Goal: Task Accomplishment & Management: Use online tool/utility

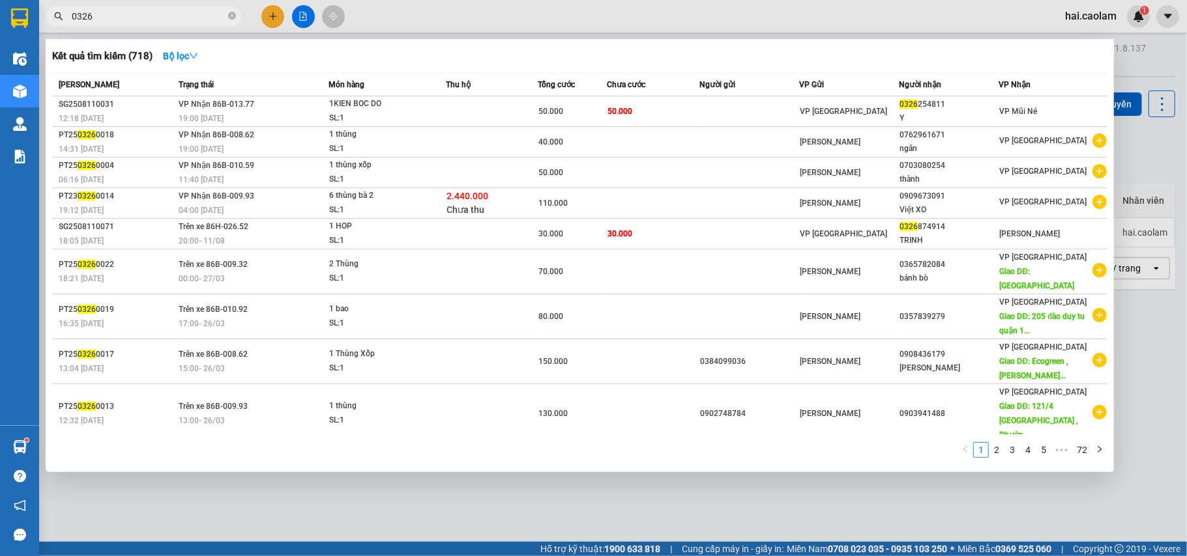
click at [175, 14] on input "0326" at bounding box center [149, 16] width 154 height 14
drag, startPoint x: 175, startPoint y: 14, endPoint x: 164, endPoint y: 14, distance: 11.1
click at [175, 14] on input "0326" at bounding box center [149, 16] width 154 height 14
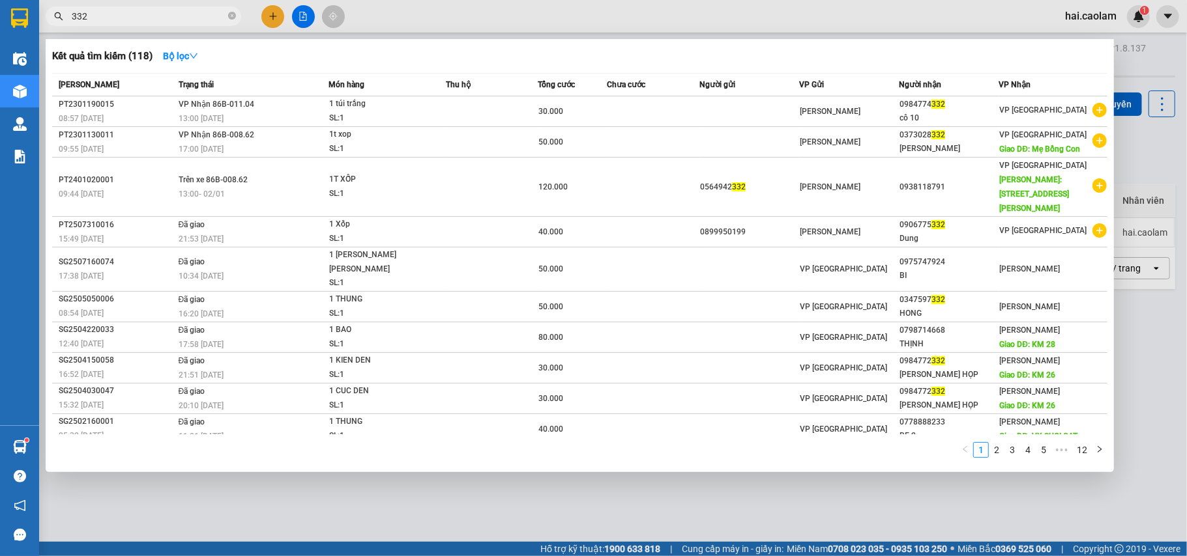
type input "332"
click at [485, 25] on div at bounding box center [593, 278] width 1187 height 556
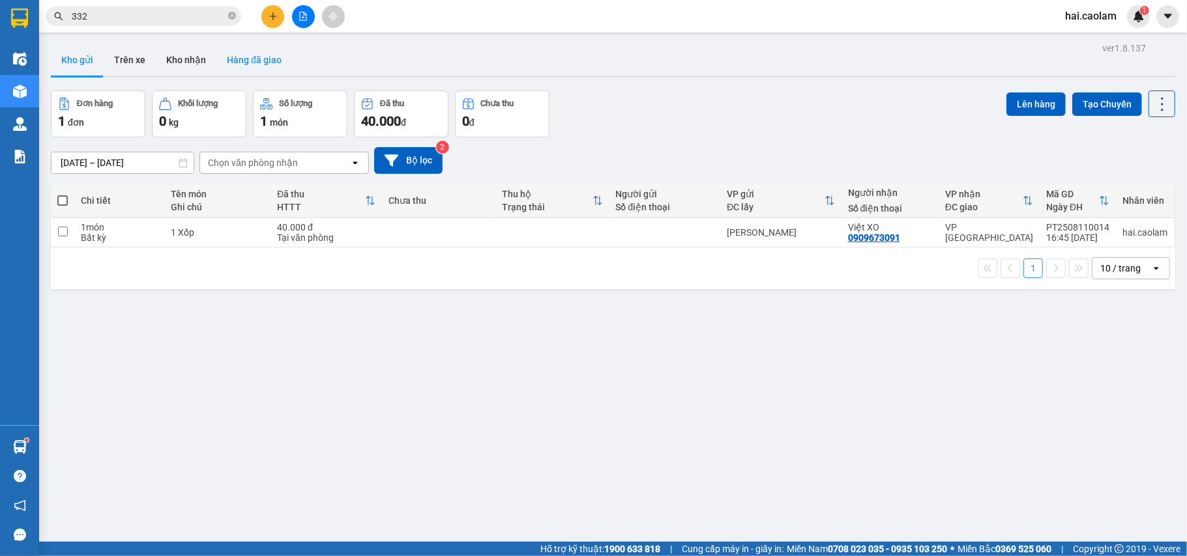
click at [199, 65] on button "Kho nhận" at bounding box center [186, 59] width 61 height 31
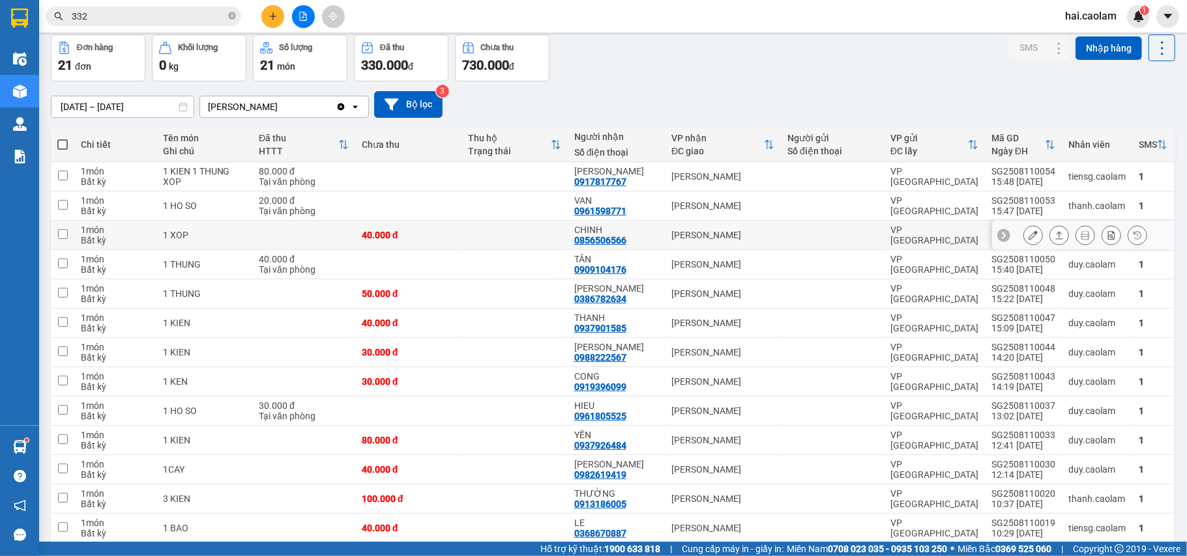
scroll to position [87, 0]
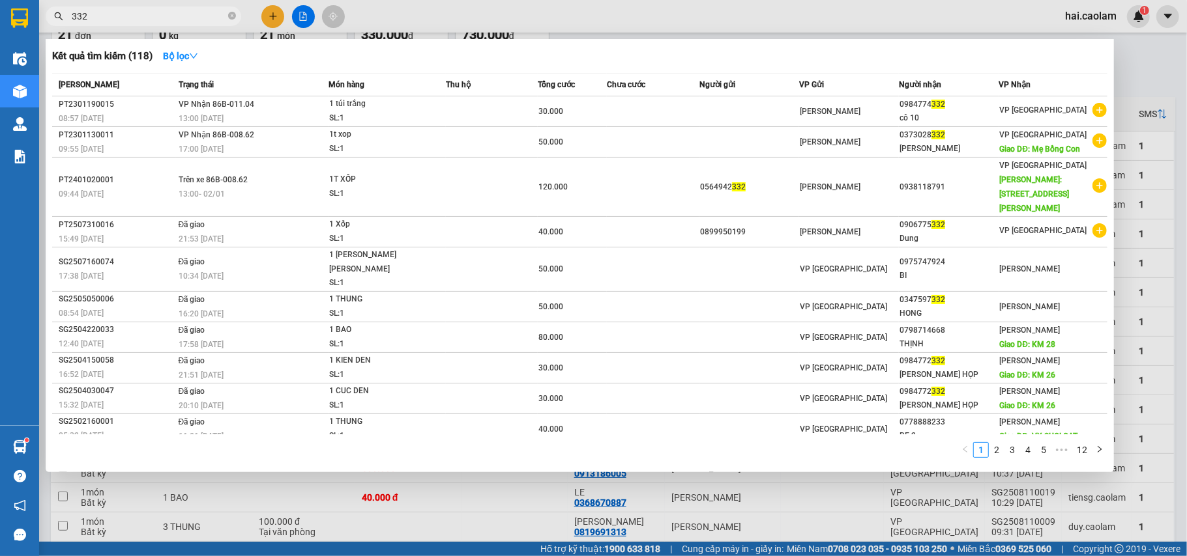
drag, startPoint x: 158, startPoint y: 23, endPoint x: 158, endPoint y: 16, distance: 7.2
click at [158, 20] on span "332" at bounding box center [143, 17] width 195 height 20
click at [158, 16] on input "332" at bounding box center [149, 16] width 154 height 14
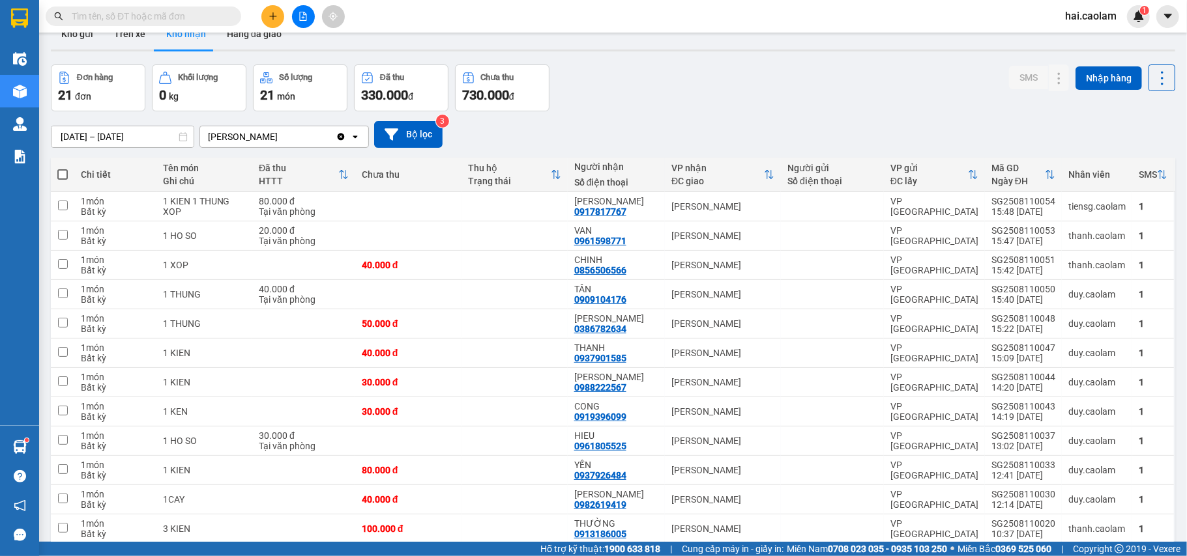
scroll to position [0, 0]
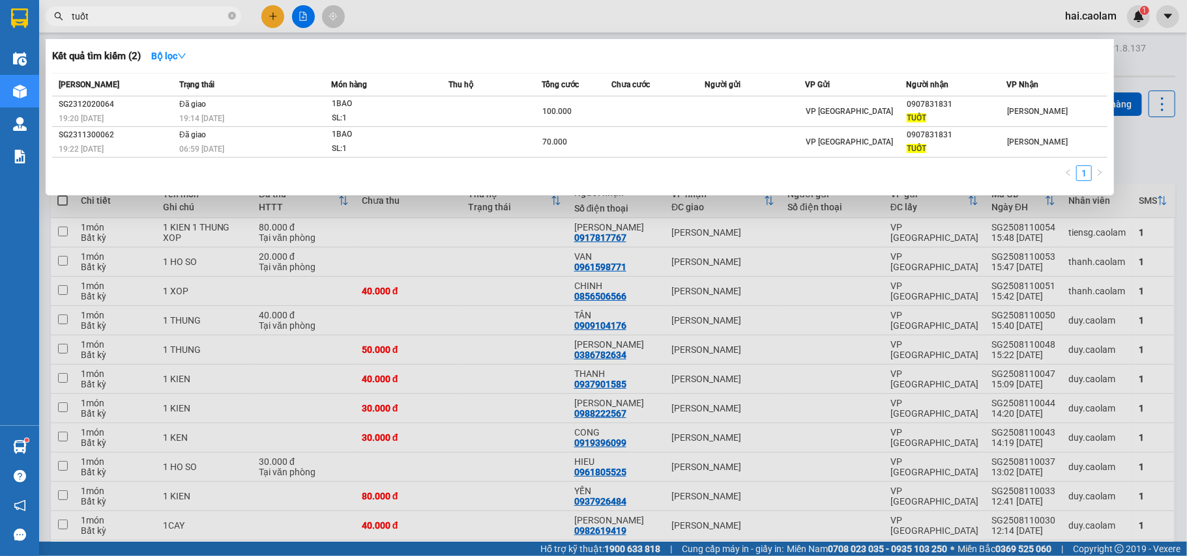
click at [528, 5] on div at bounding box center [593, 278] width 1187 height 556
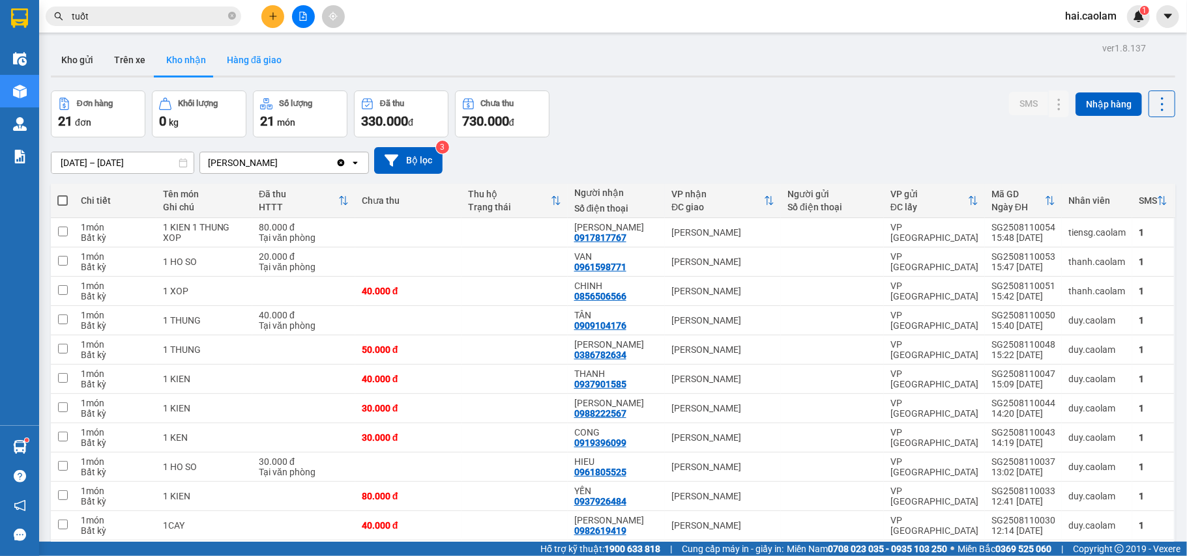
click at [249, 60] on button "Hàng đã giao" at bounding box center [254, 59] width 76 height 31
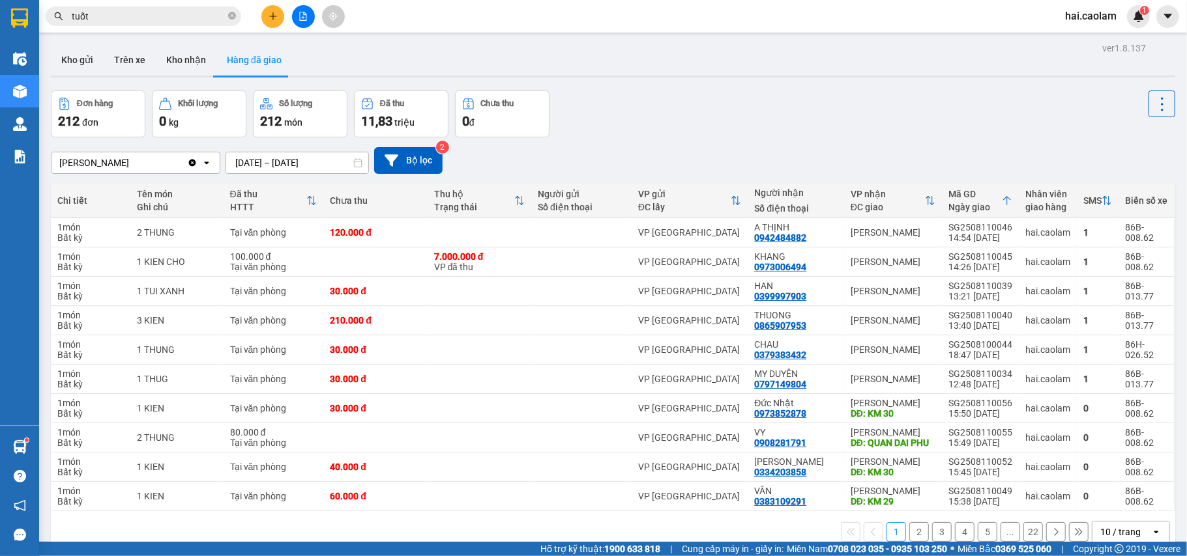
drag, startPoint x: 177, startPoint y: 57, endPoint x: 173, endPoint y: 30, distance: 27.7
click at [176, 56] on button "Kho nhận" at bounding box center [186, 59] width 61 height 31
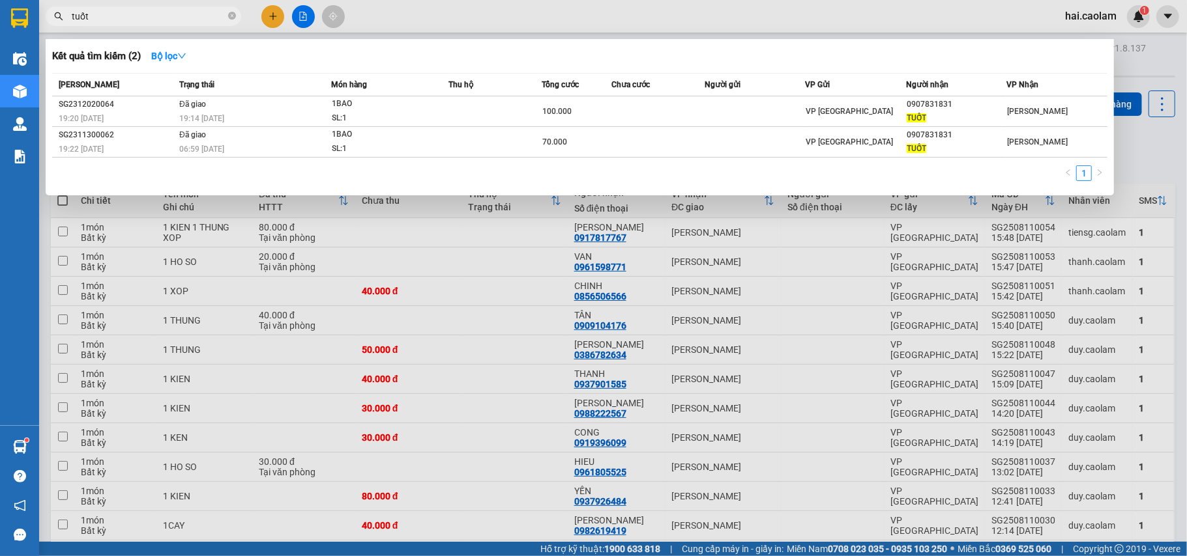
click at [119, 16] on input "tuốt" at bounding box center [149, 16] width 154 height 14
type input "t"
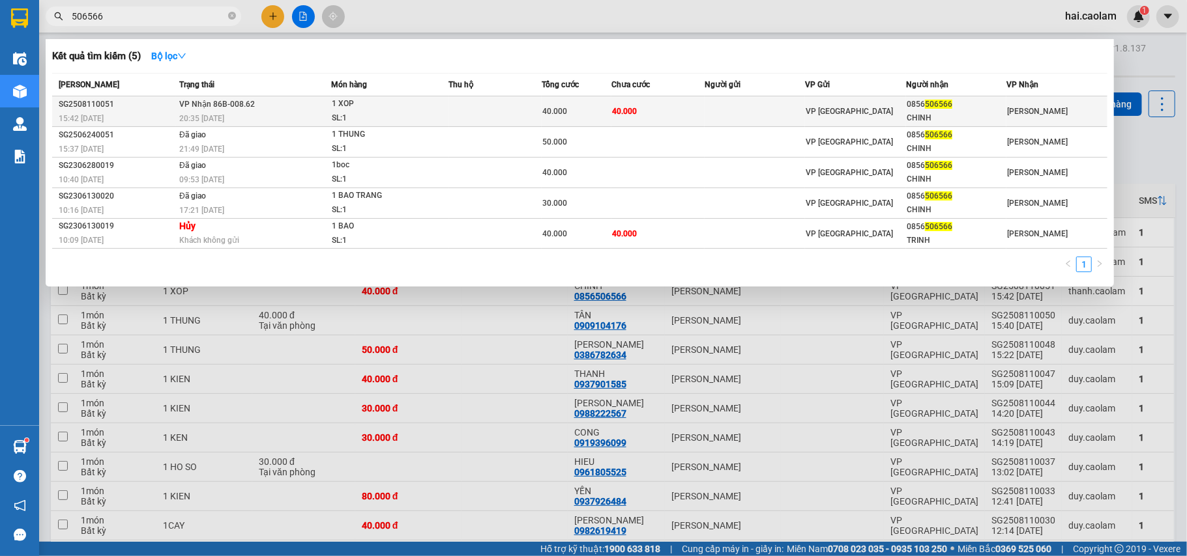
type input "506566"
click at [451, 106] on td at bounding box center [495, 111] width 93 height 31
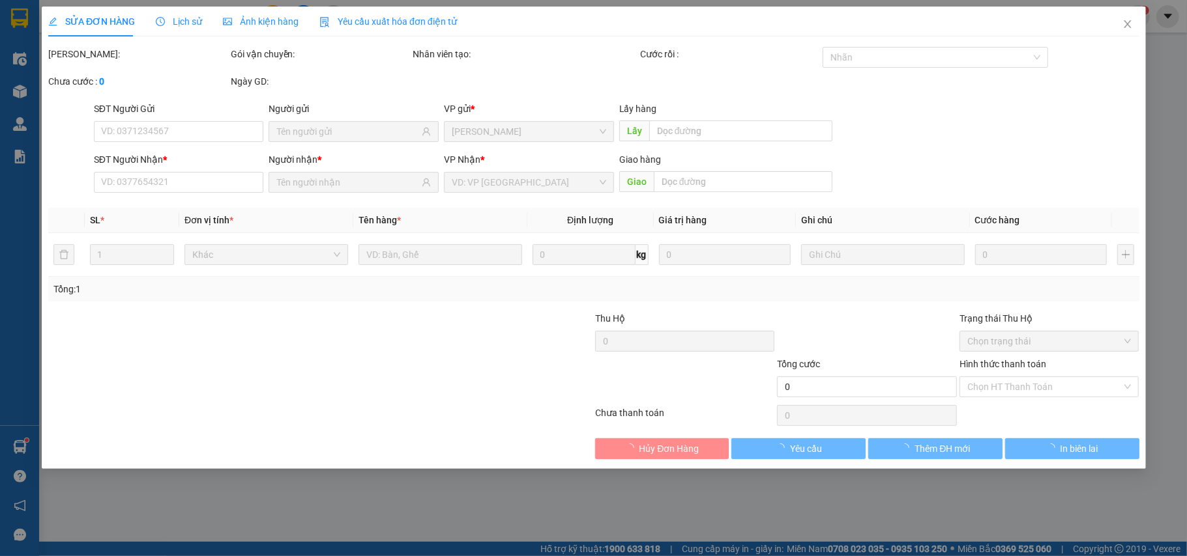
type input "0856506566"
type input "CHINH"
type input "40.000"
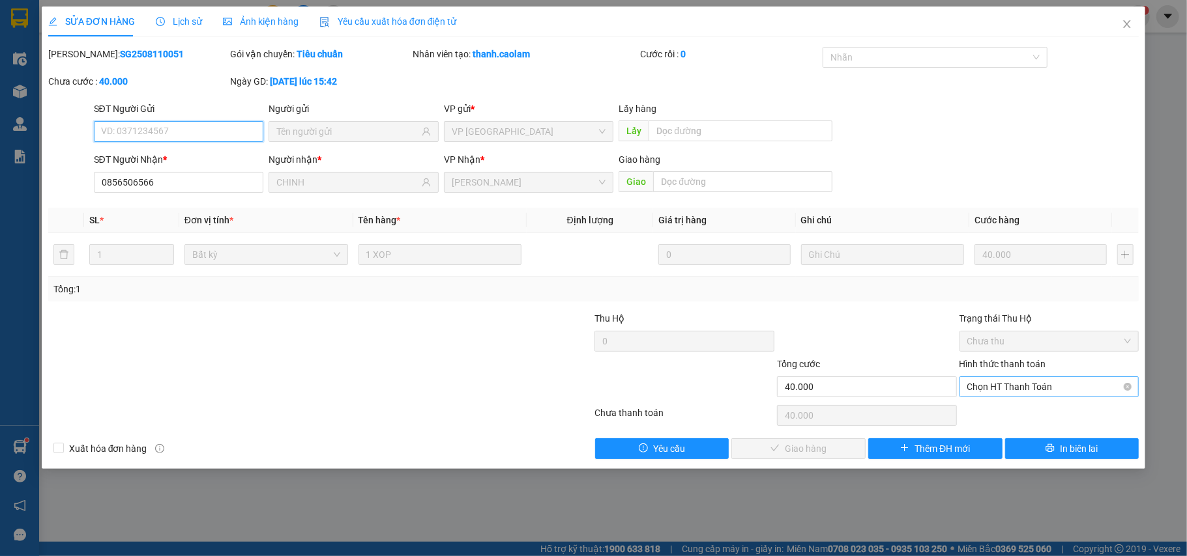
click at [1033, 386] on span "Chọn HT Thanh Toán" at bounding box center [1049, 387] width 164 height 20
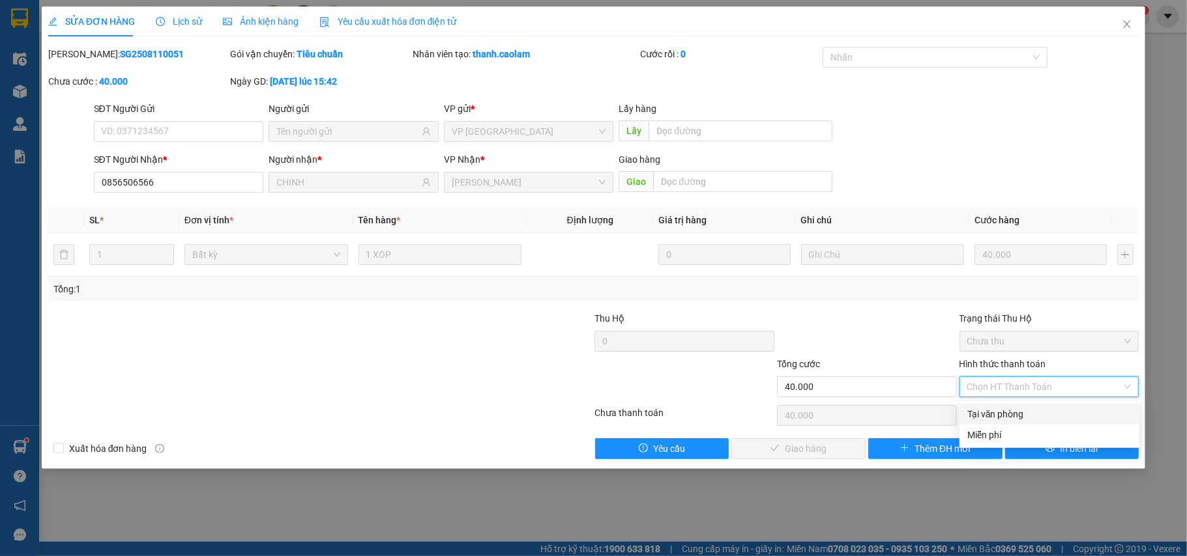
click at [1003, 412] on div "Tại văn phòng" at bounding box center [1049, 414] width 164 height 14
type input "0"
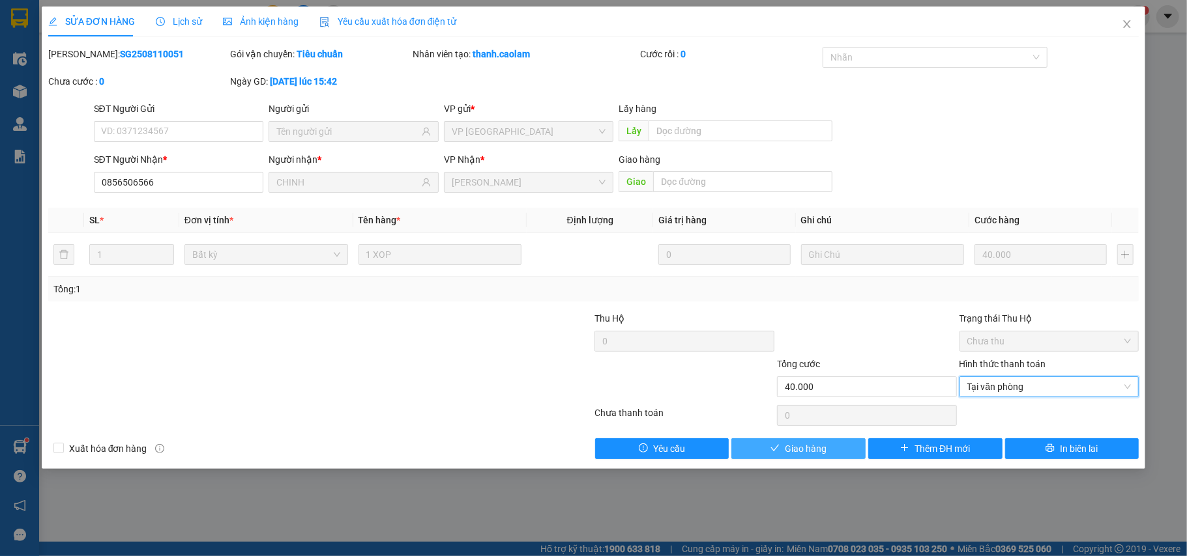
click at [812, 451] on span "Giao hàng" at bounding box center [806, 449] width 42 height 14
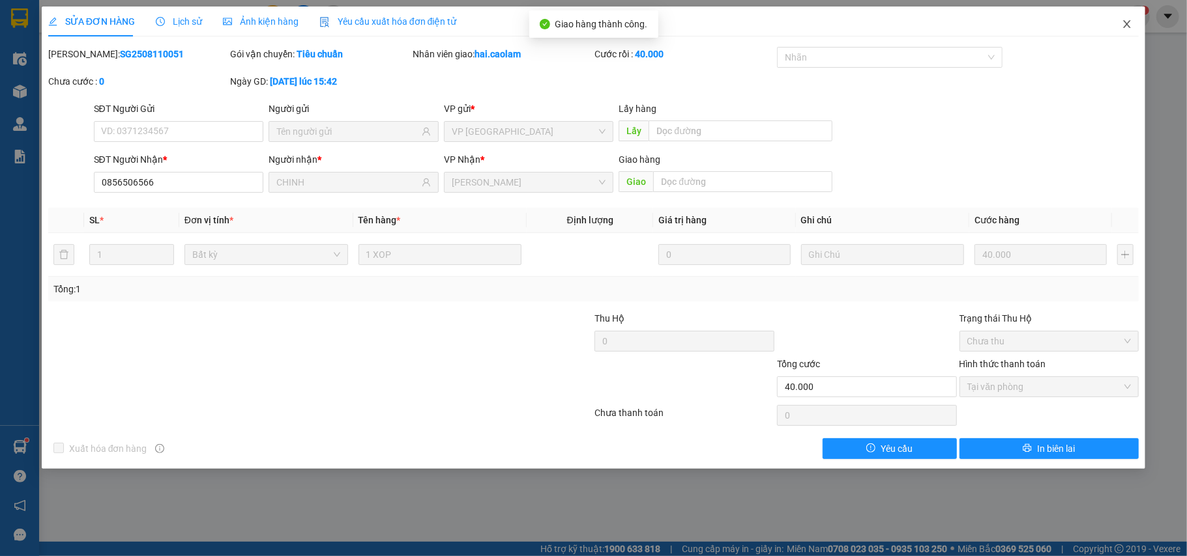
click at [1125, 26] on icon "close" at bounding box center [1126, 24] width 10 height 10
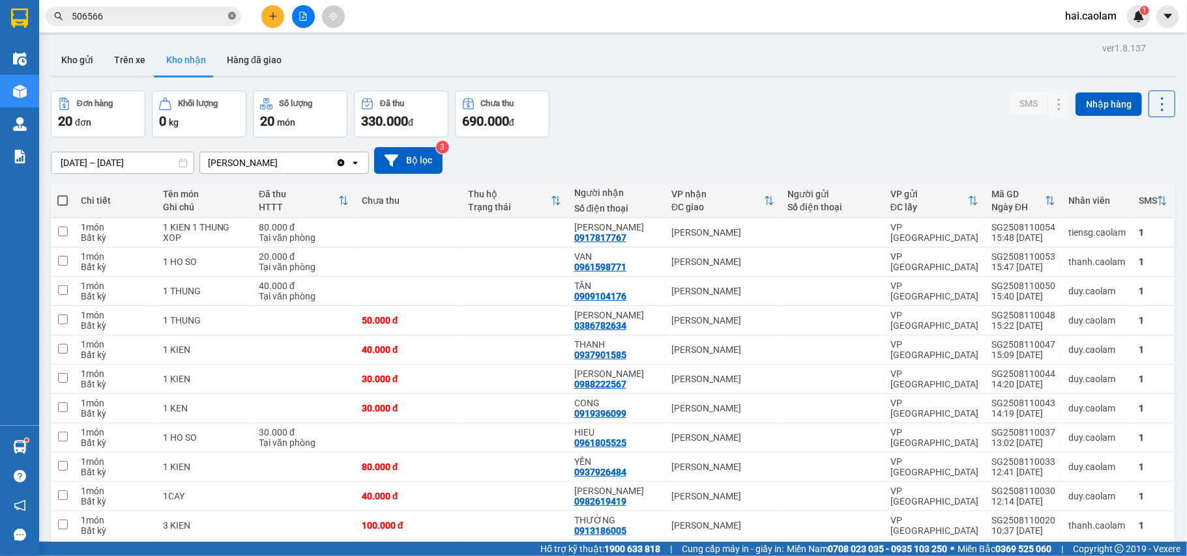
click at [230, 18] on icon "close-circle" at bounding box center [232, 16] width 8 height 8
click at [624, 87] on div "ver 1.8.137 Kho gửi Trên xe [PERSON_NAME] Hàng đã [PERSON_NAME] hàng 20 đơn [PE…" at bounding box center [613, 445] width 1134 height 813
click at [223, 16] on input "text" at bounding box center [149, 16] width 154 height 14
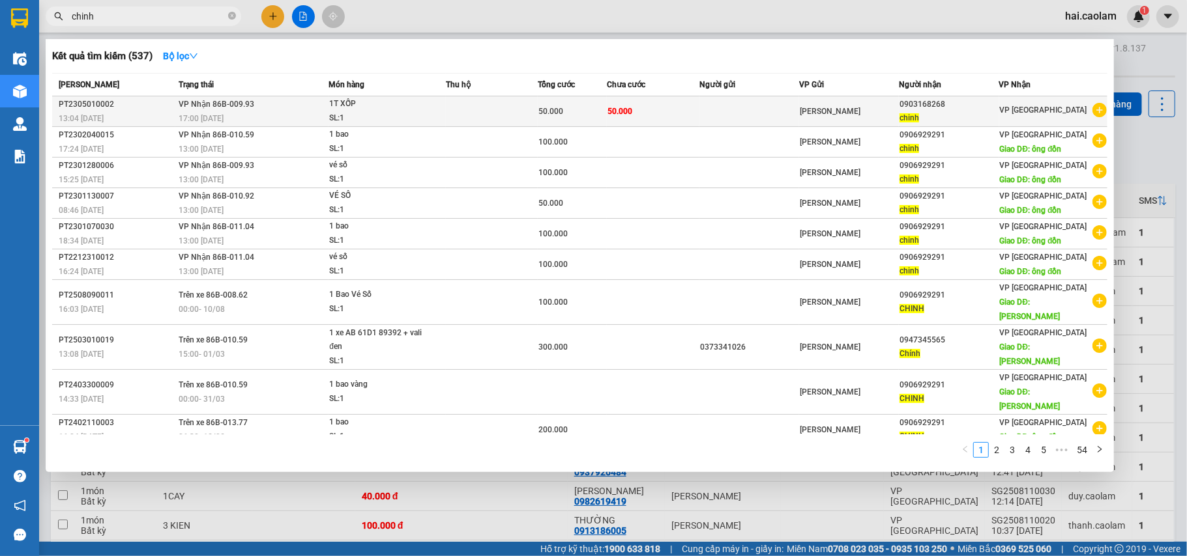
type input "chinh"
click at [649, 106] on td "50.000" at bounding box center [653, 111] width 92 height 31
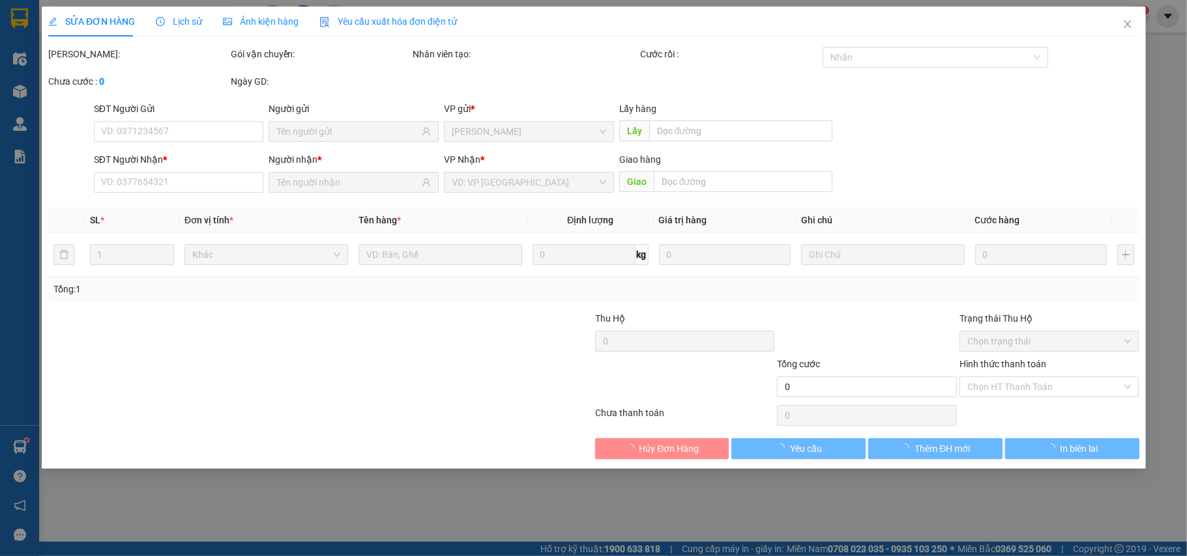
type input "0903168268"
type input "50.000"
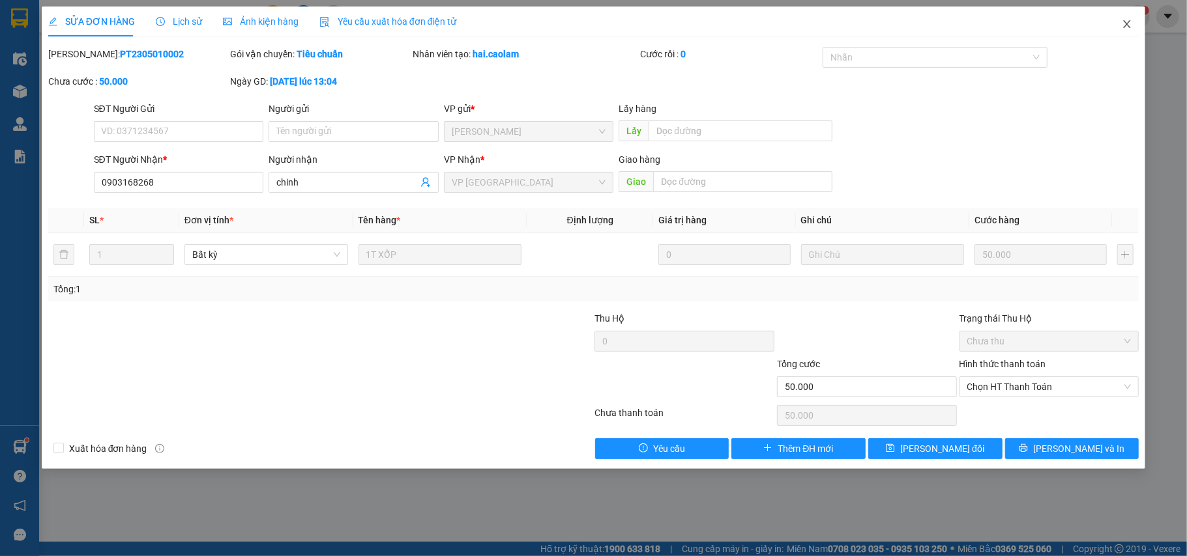
click at [1132, 21] on span "Close" at bounding box center [1126, 25] width 36 height 36
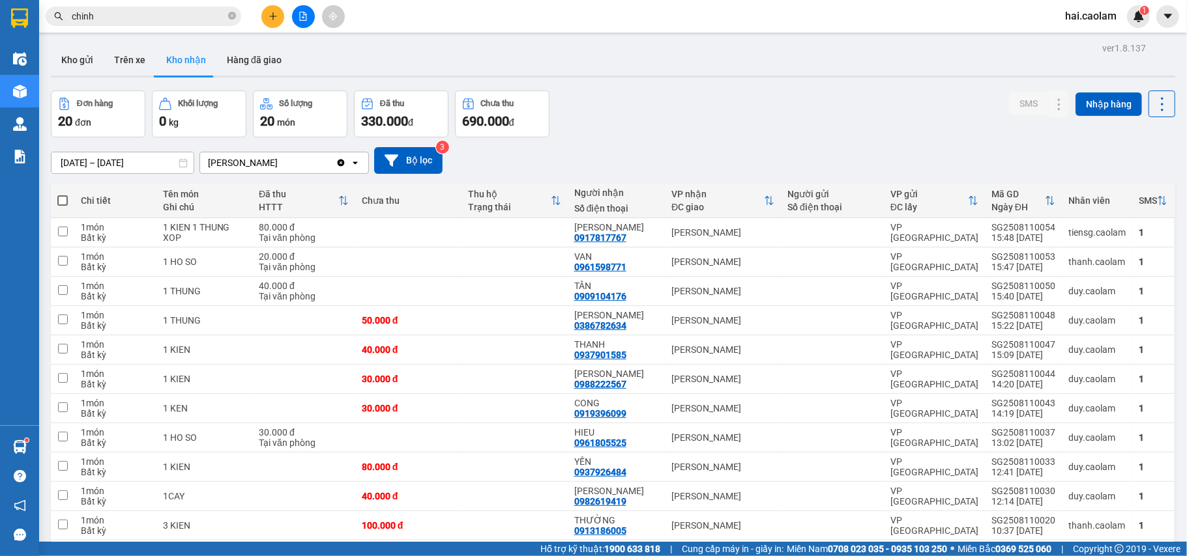
click at [123, 22] on input "chinh" at bounding box center [149, 16] width 154 height 14
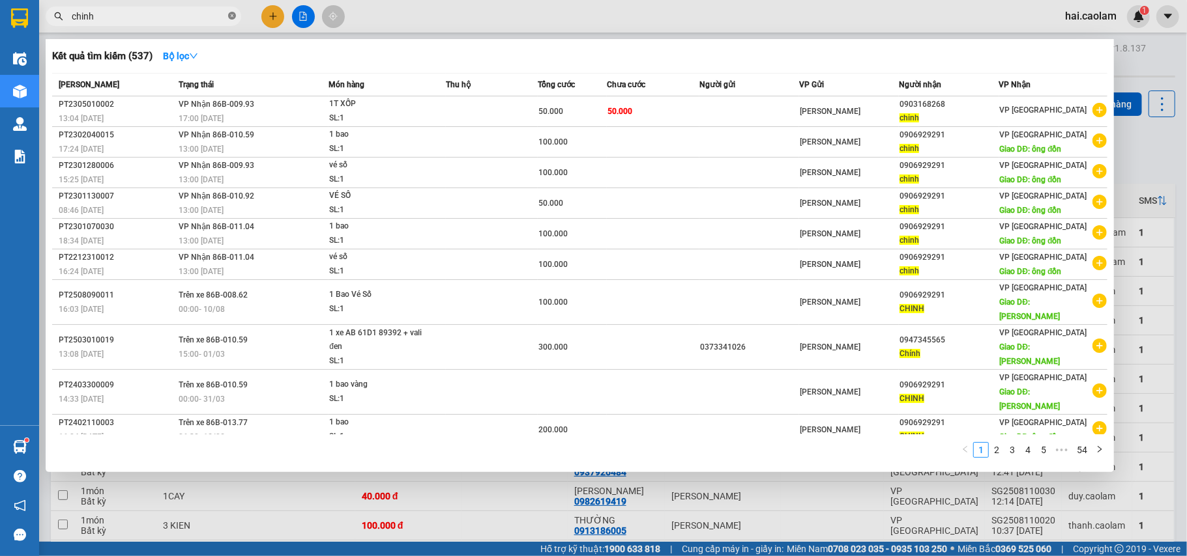
click at [229, 16] on icon "close-circle" at bounding box center [232, 16] width 8 height 8
